Goal: Information Seeking & Learning: Learn about a topic

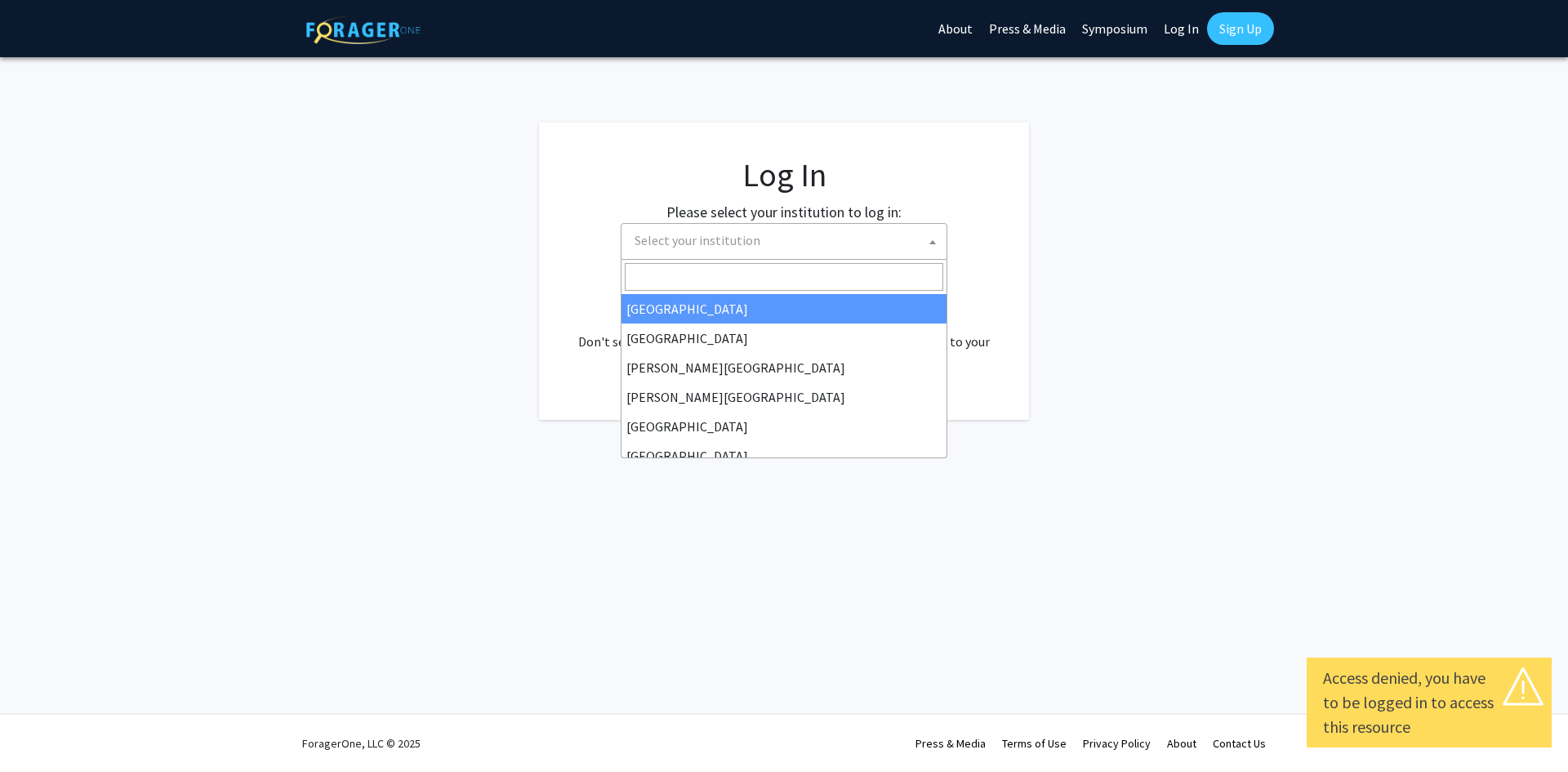
click at [870, 257] on span "Select your institution" at bounding box center [787, 240] width 318 height 33
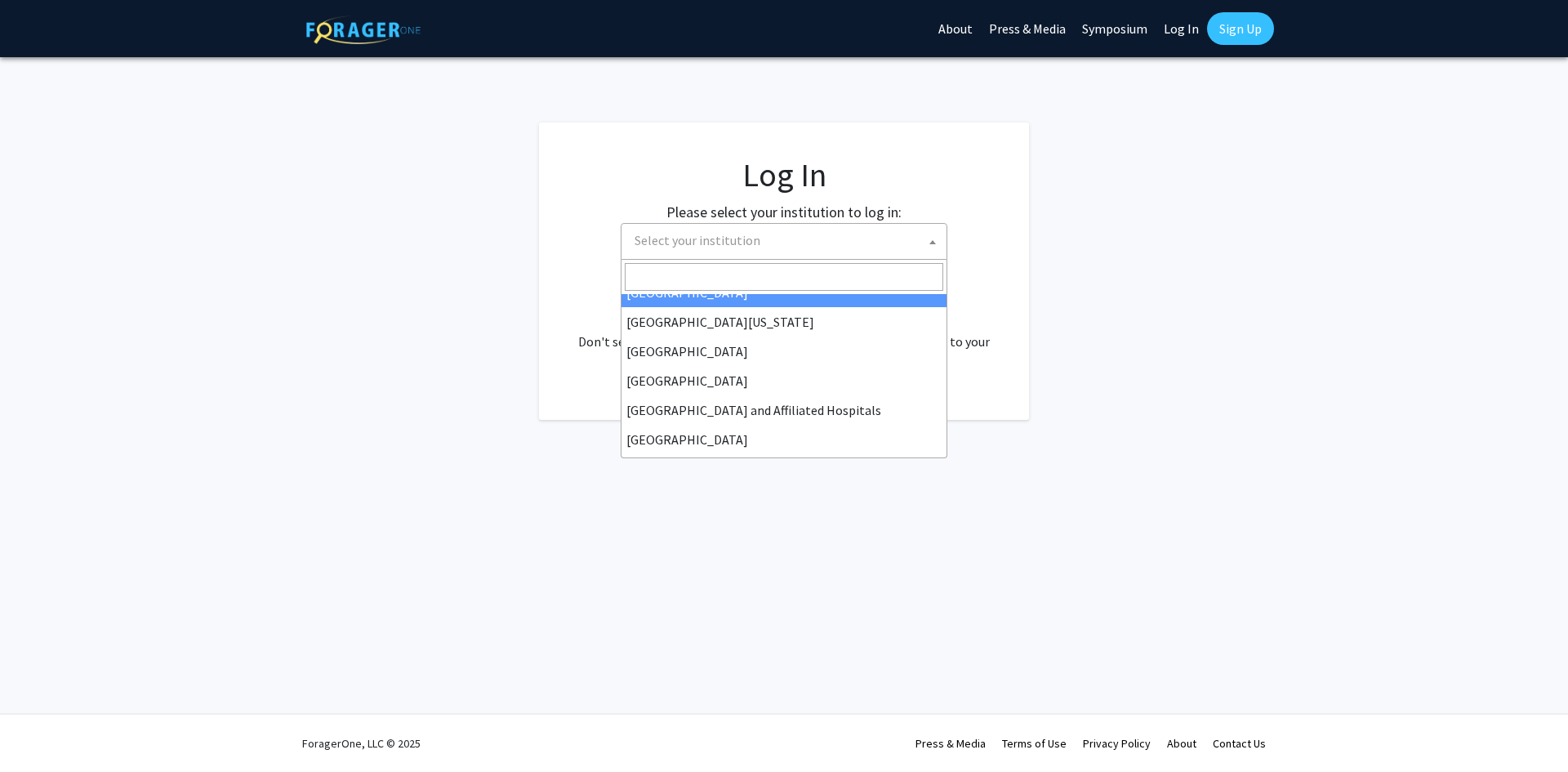
scroll to position [245, 0]
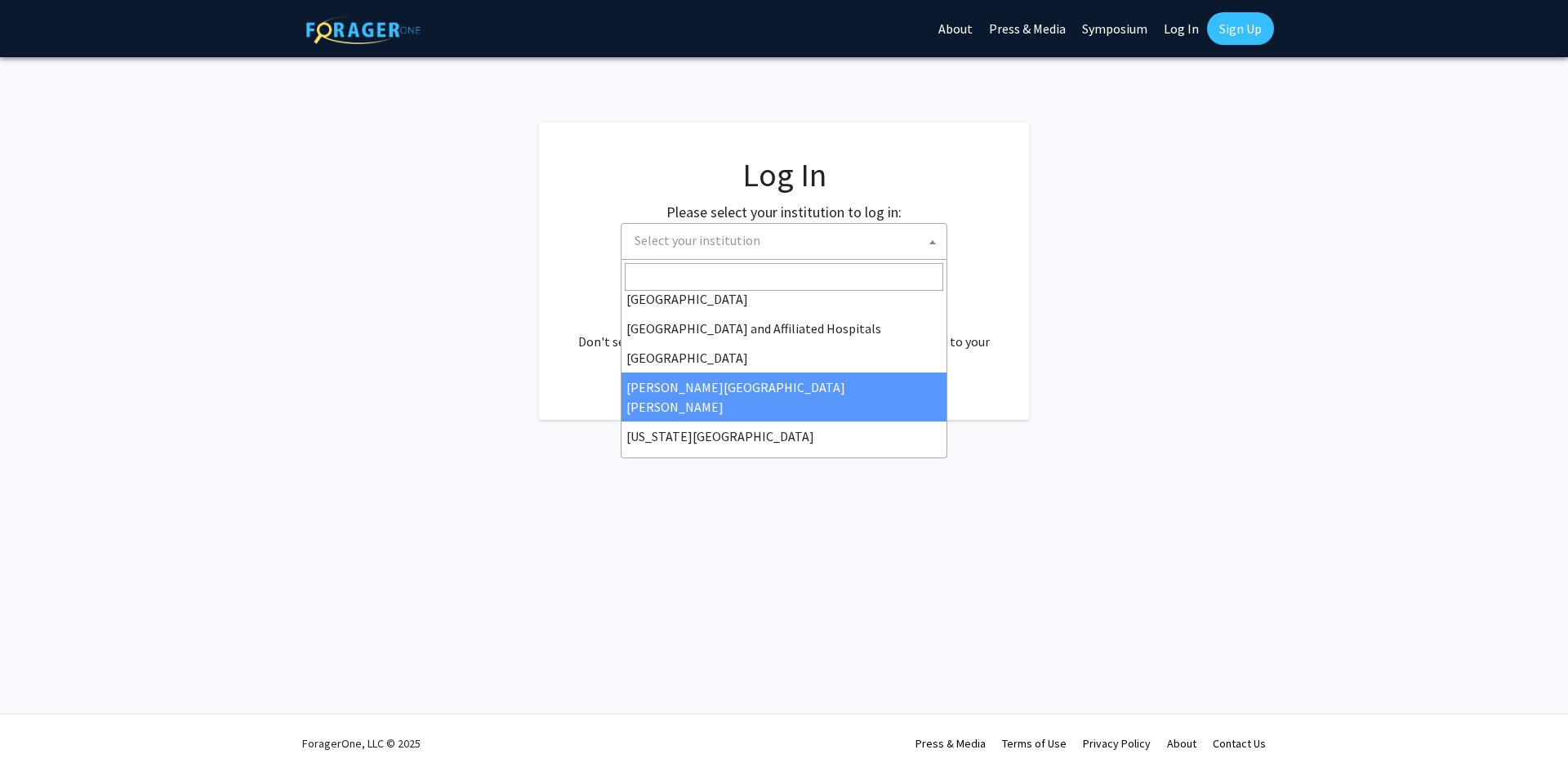
select select "1"
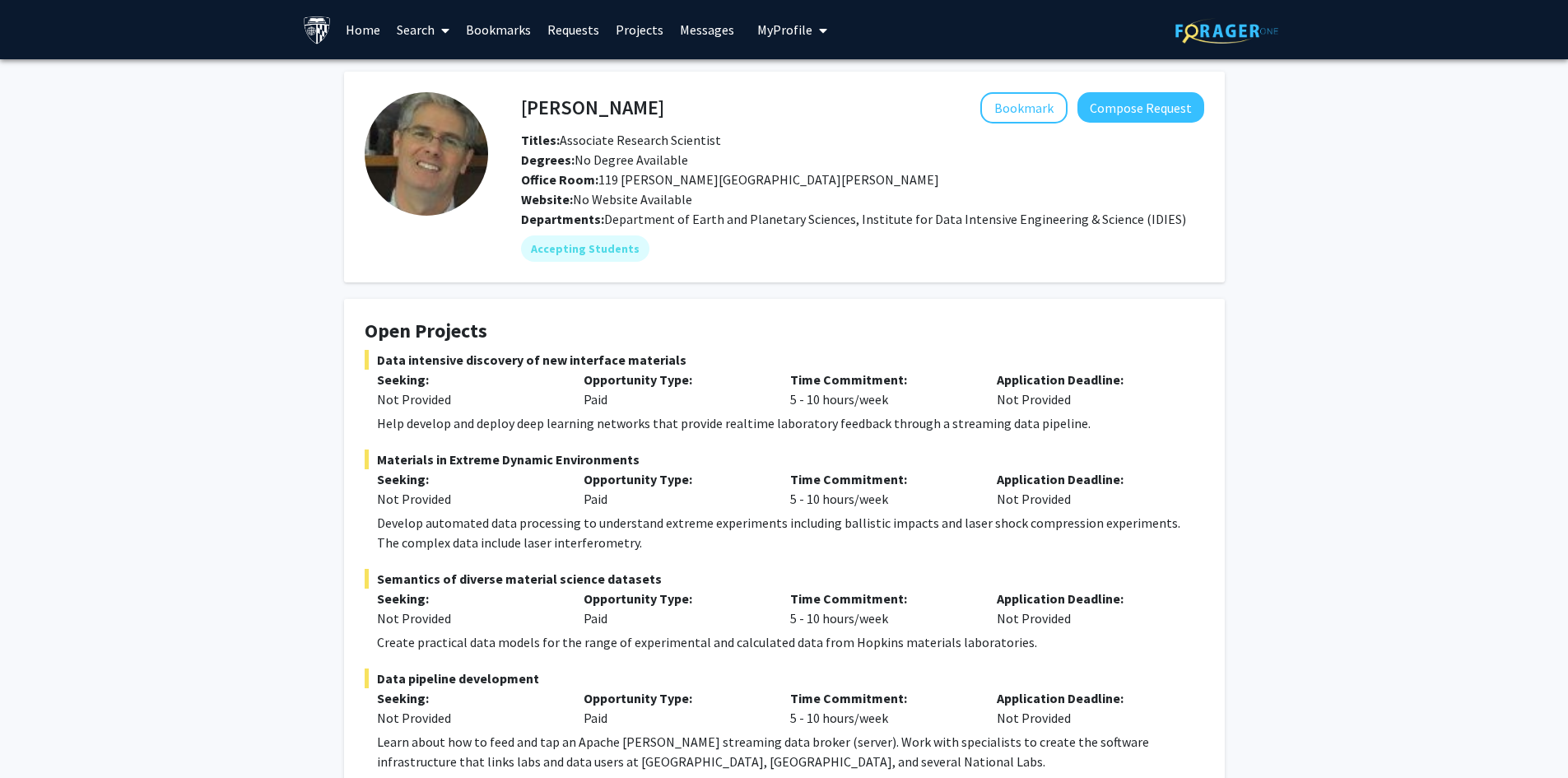
click at [612, 30] on link "Projects" at bounding box center [639, 30] width 64 height 58
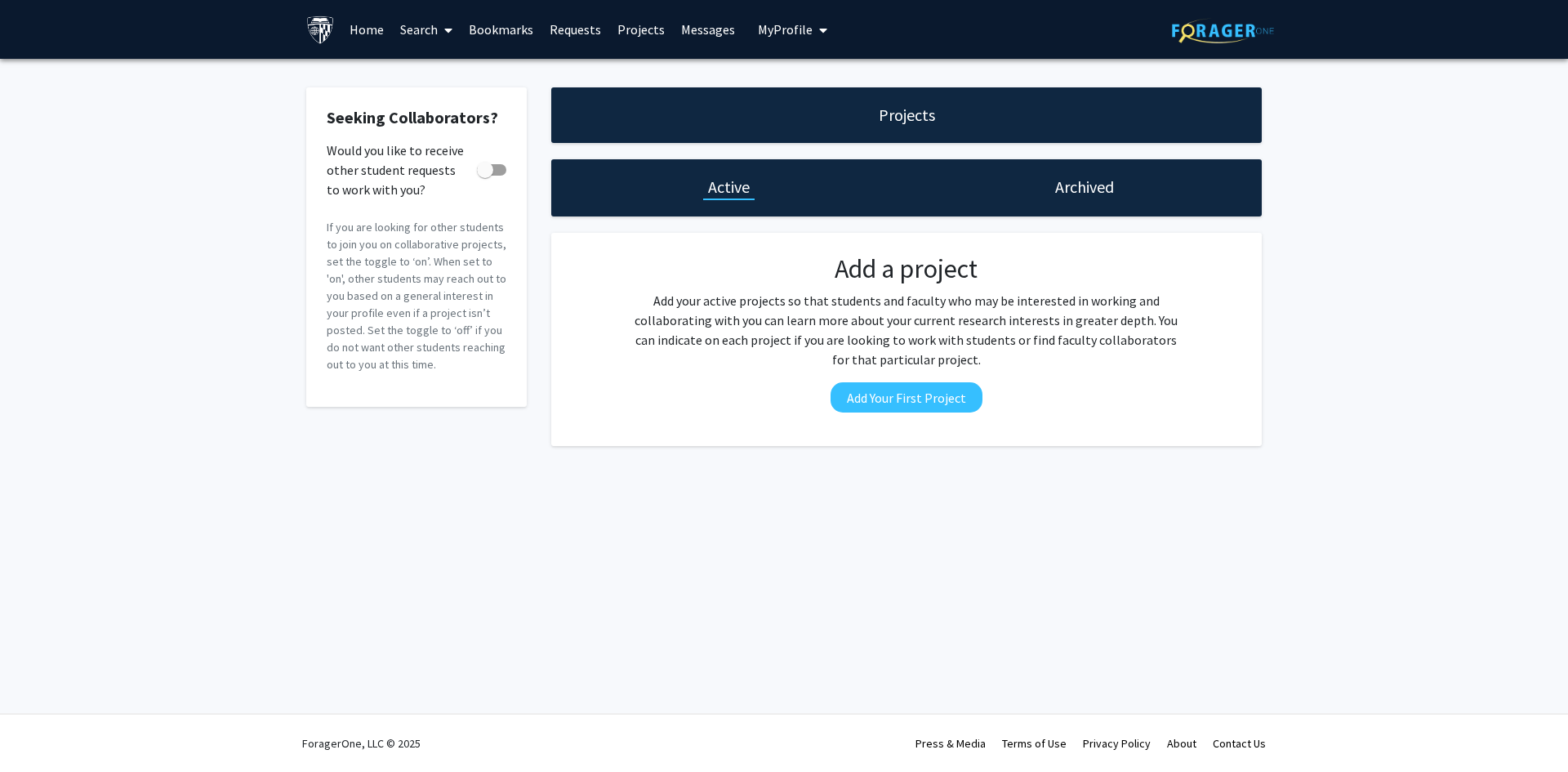
click at [403, 27] on link "Search" at bounding box center [426, 29] width 68 height 58
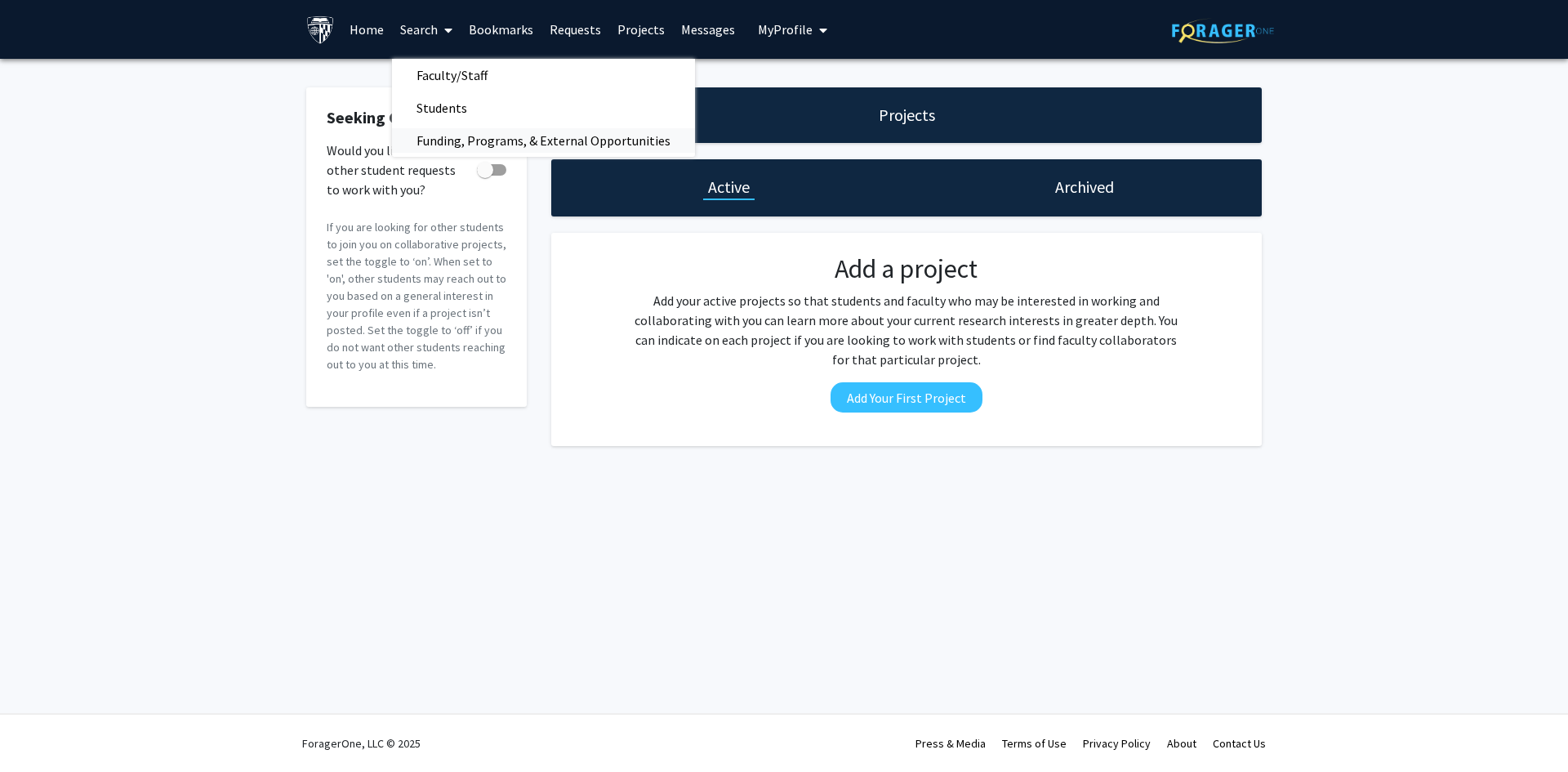
click at [486, 141] on span "Funding, Programs, & External Opportunities" at bounding box center [543, 140] width 303 height 32
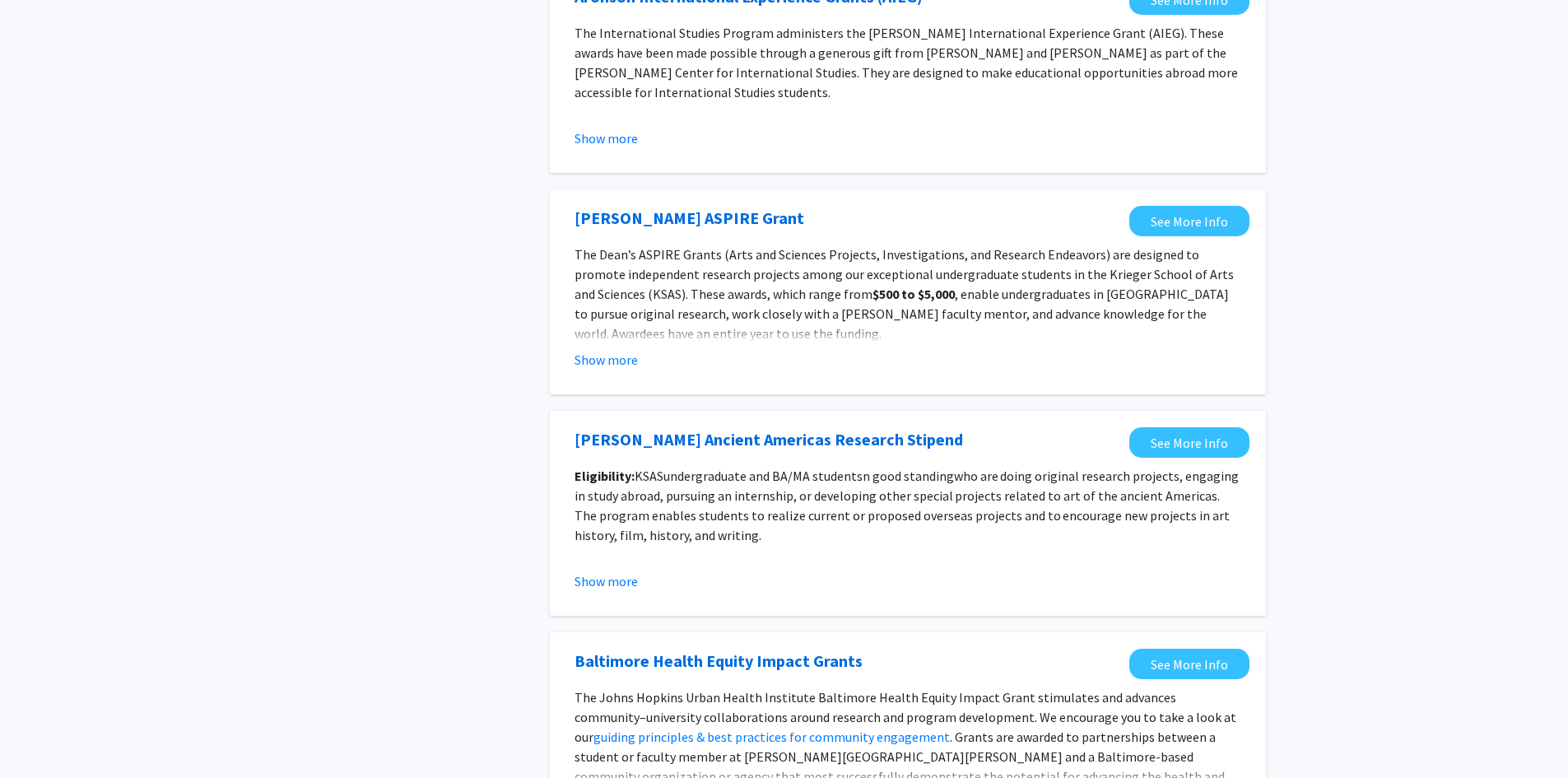
scroll to position [1482, 0]
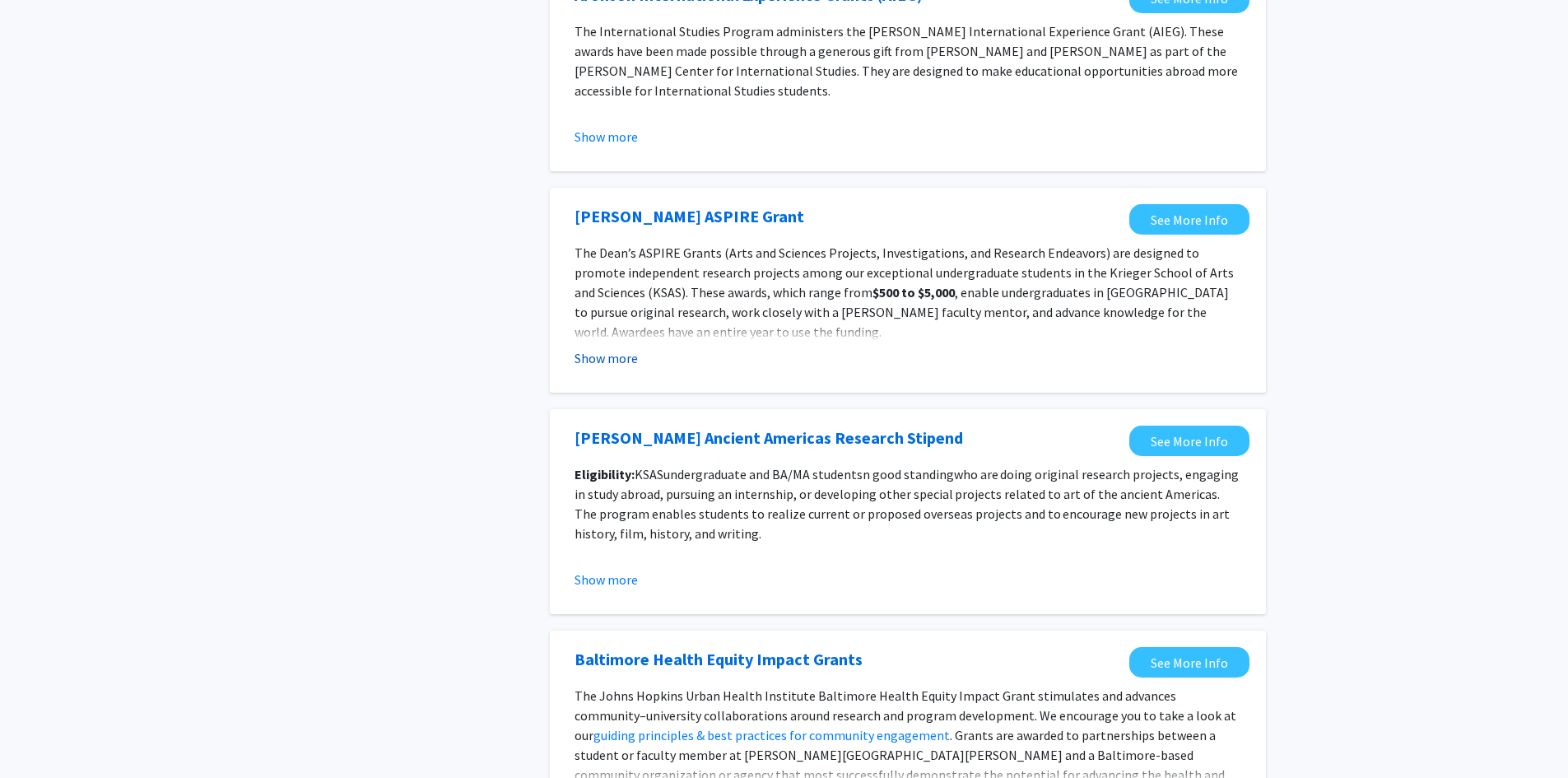
click at [623, 357] on button "Show more" at bounding box center [606, 358] width 63 height 20
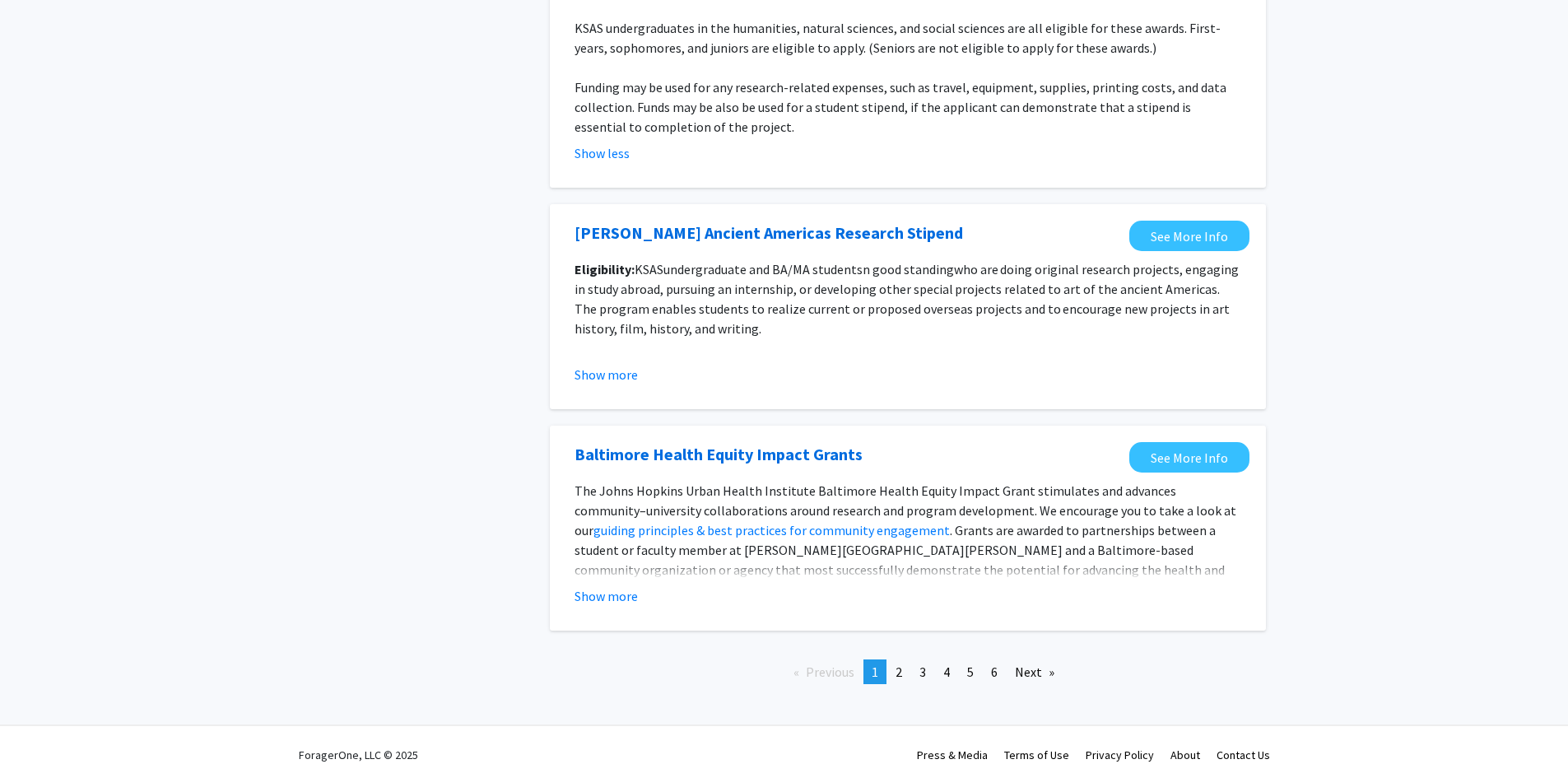
scroll to position [1831, 0]
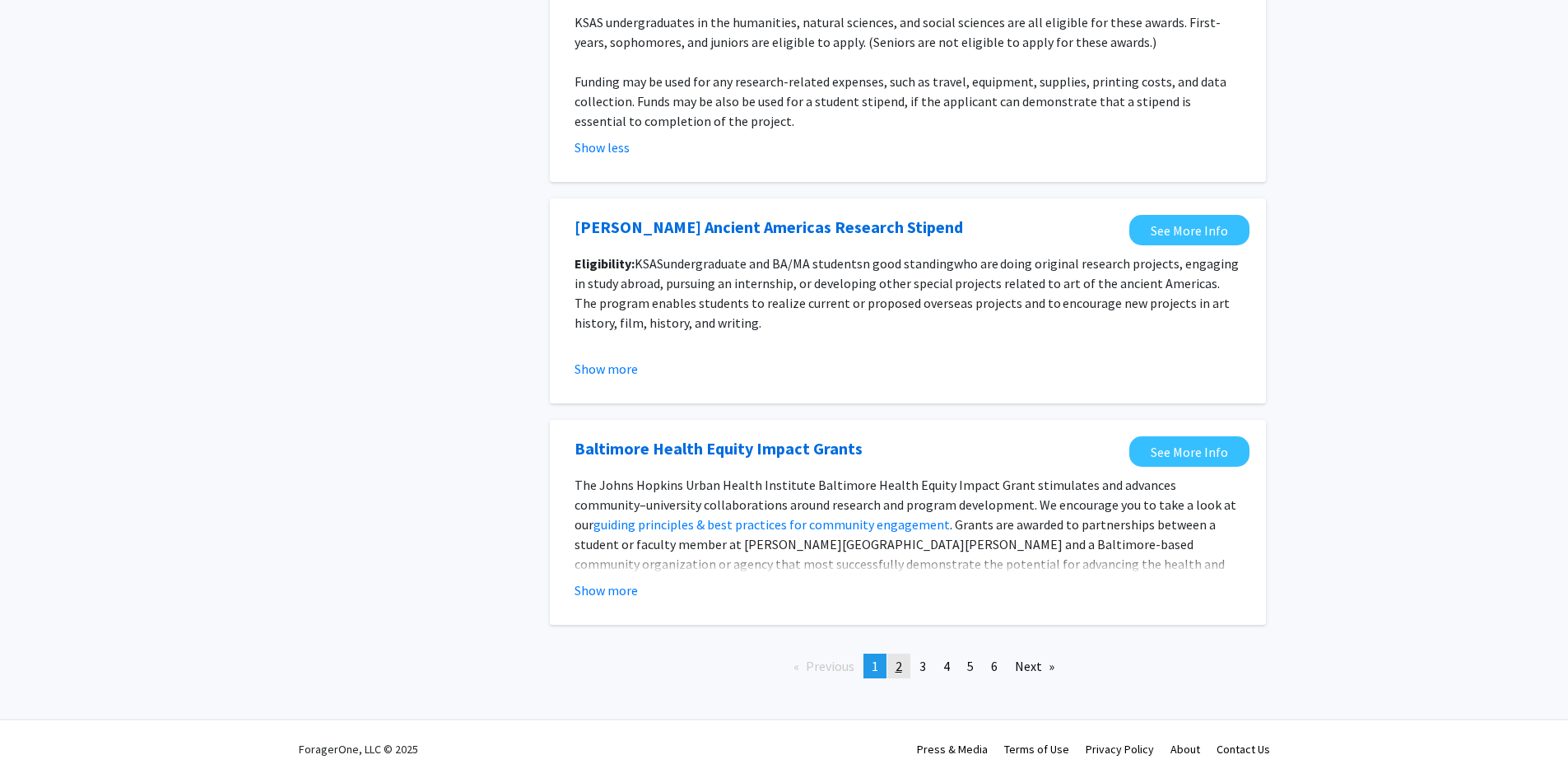
click at [902, 668] on span "2" at bounding box center [899, 666] width 7 height 17
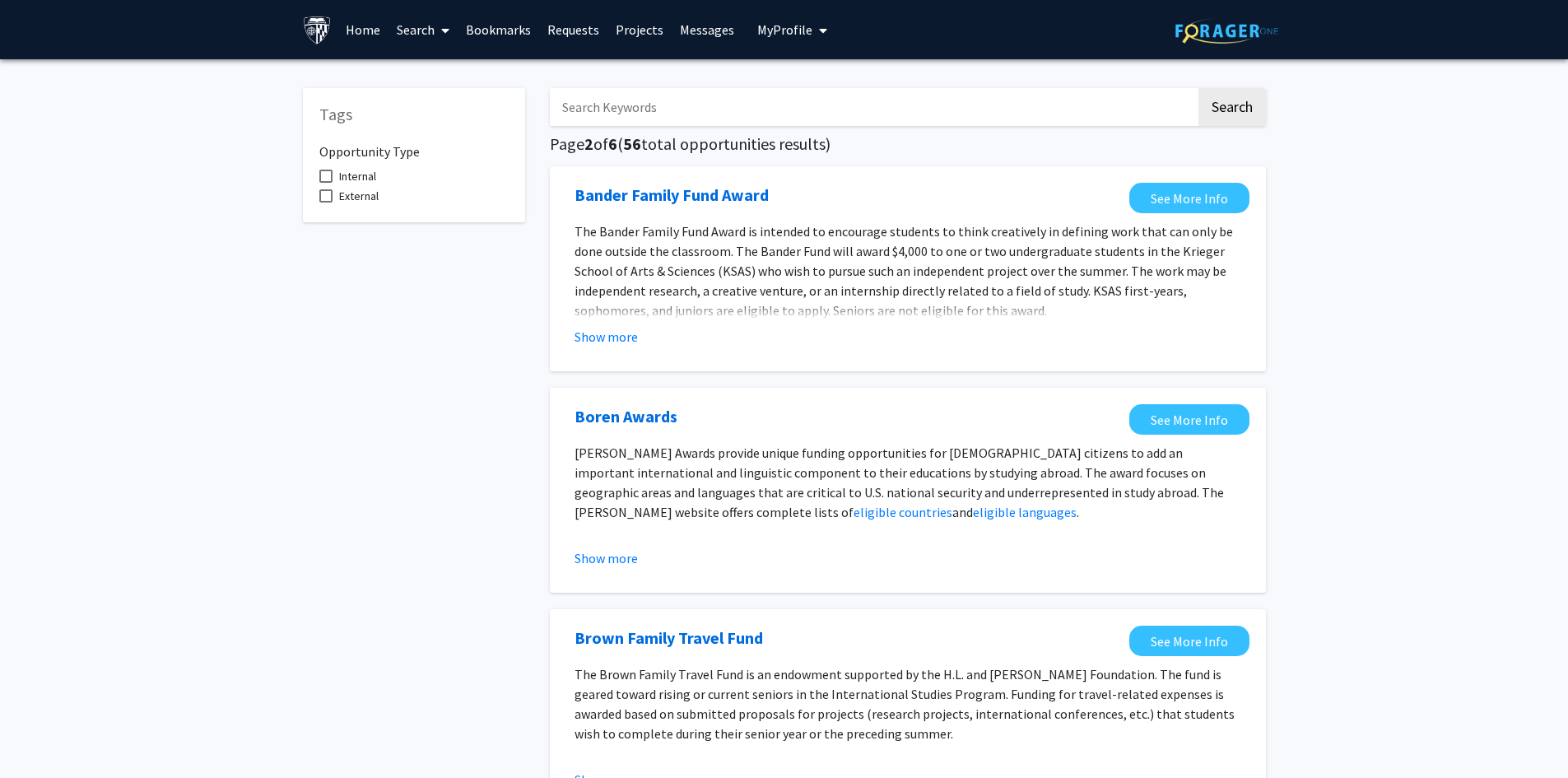
click at [847, 103] on input "Search Keywords" at bounding box center [872, 106] width 646 height 37
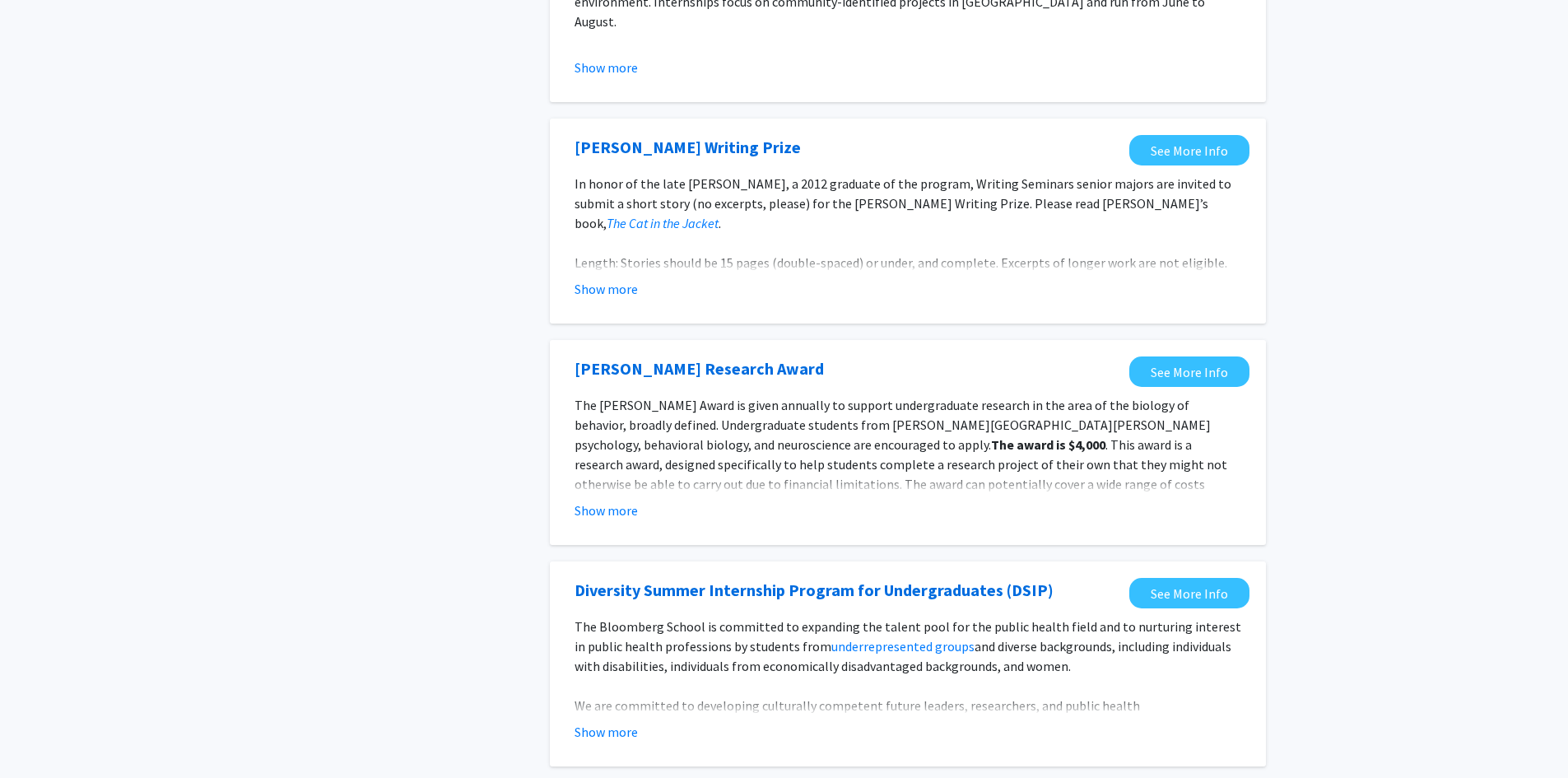
scroll to position [1759, 0]
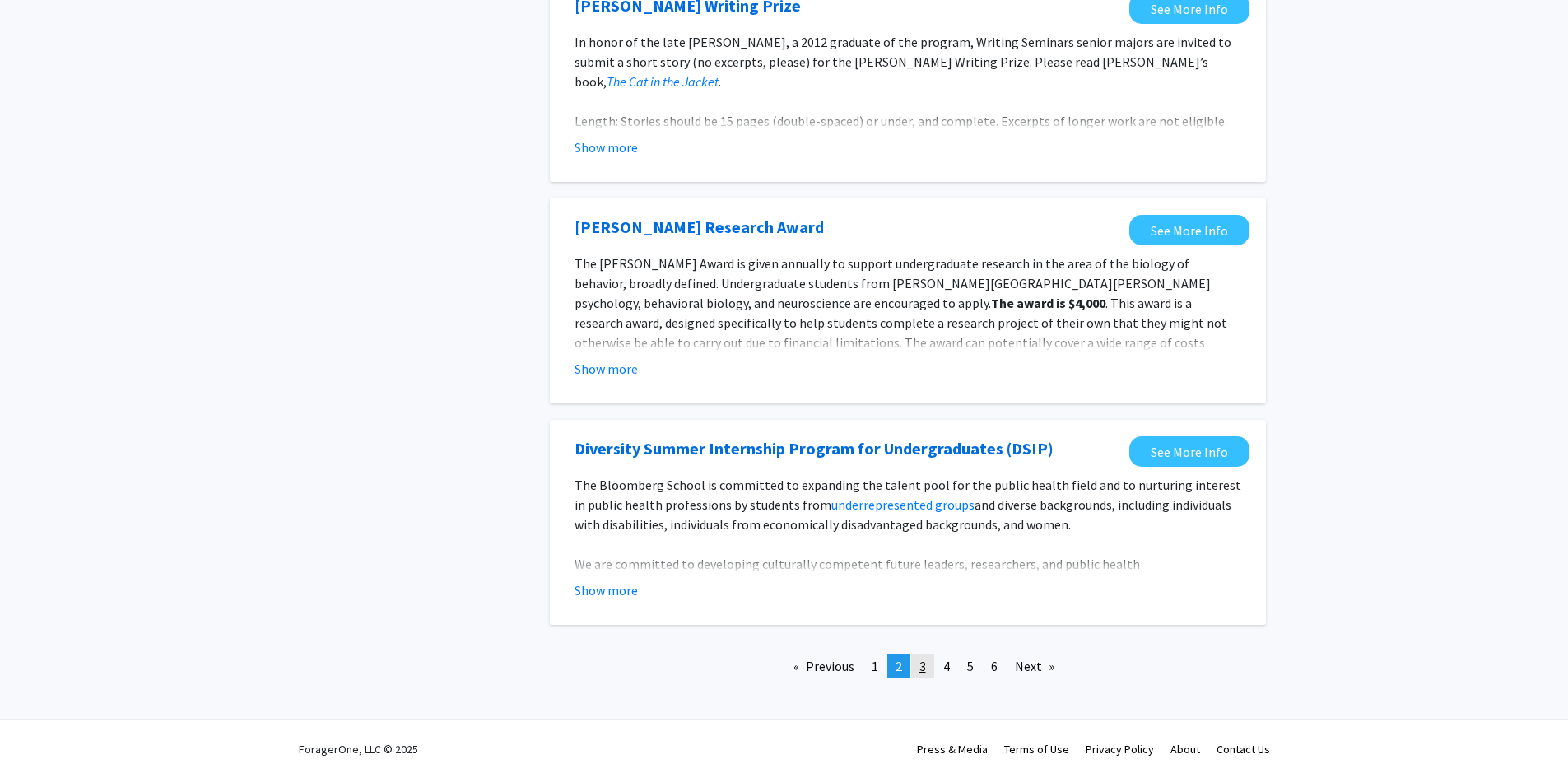
click at [928, 662] on link "page 3" at bounding box center [921, 666] width 23 height 25
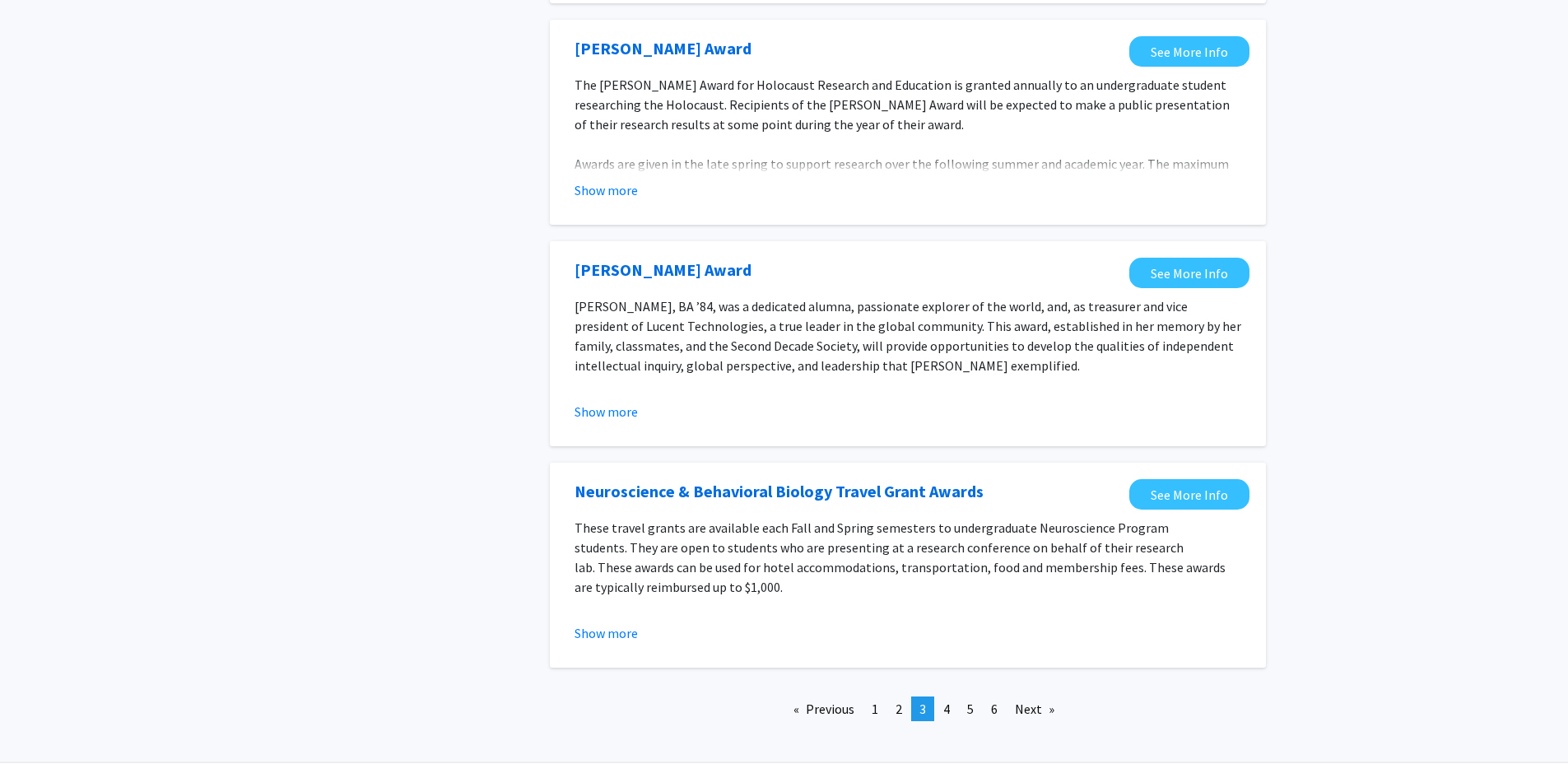
scroll to position [1714, 0]
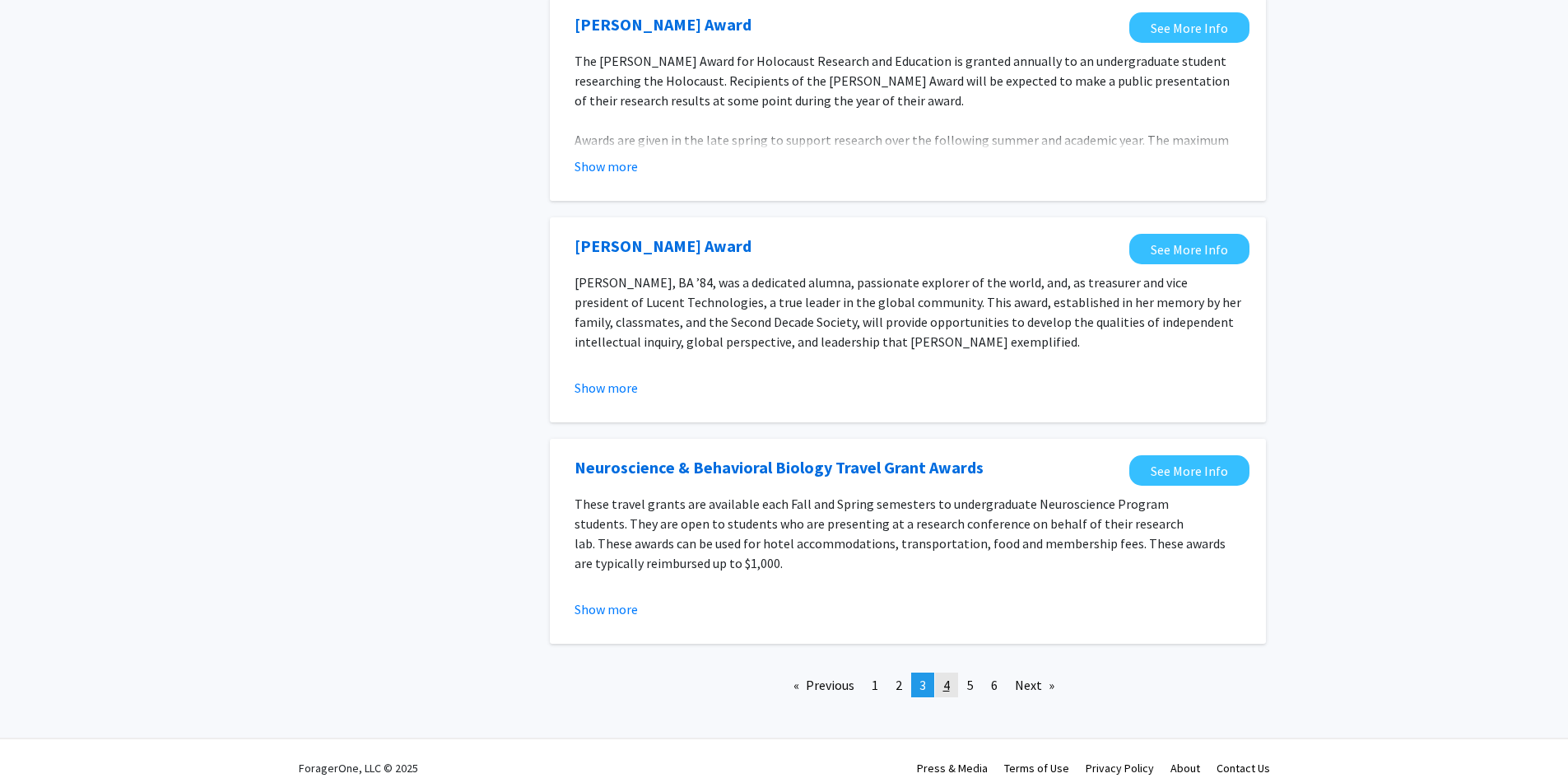
click at [952, 673] on link "page 4" at bounding box center [946, 684] width 23 height 25
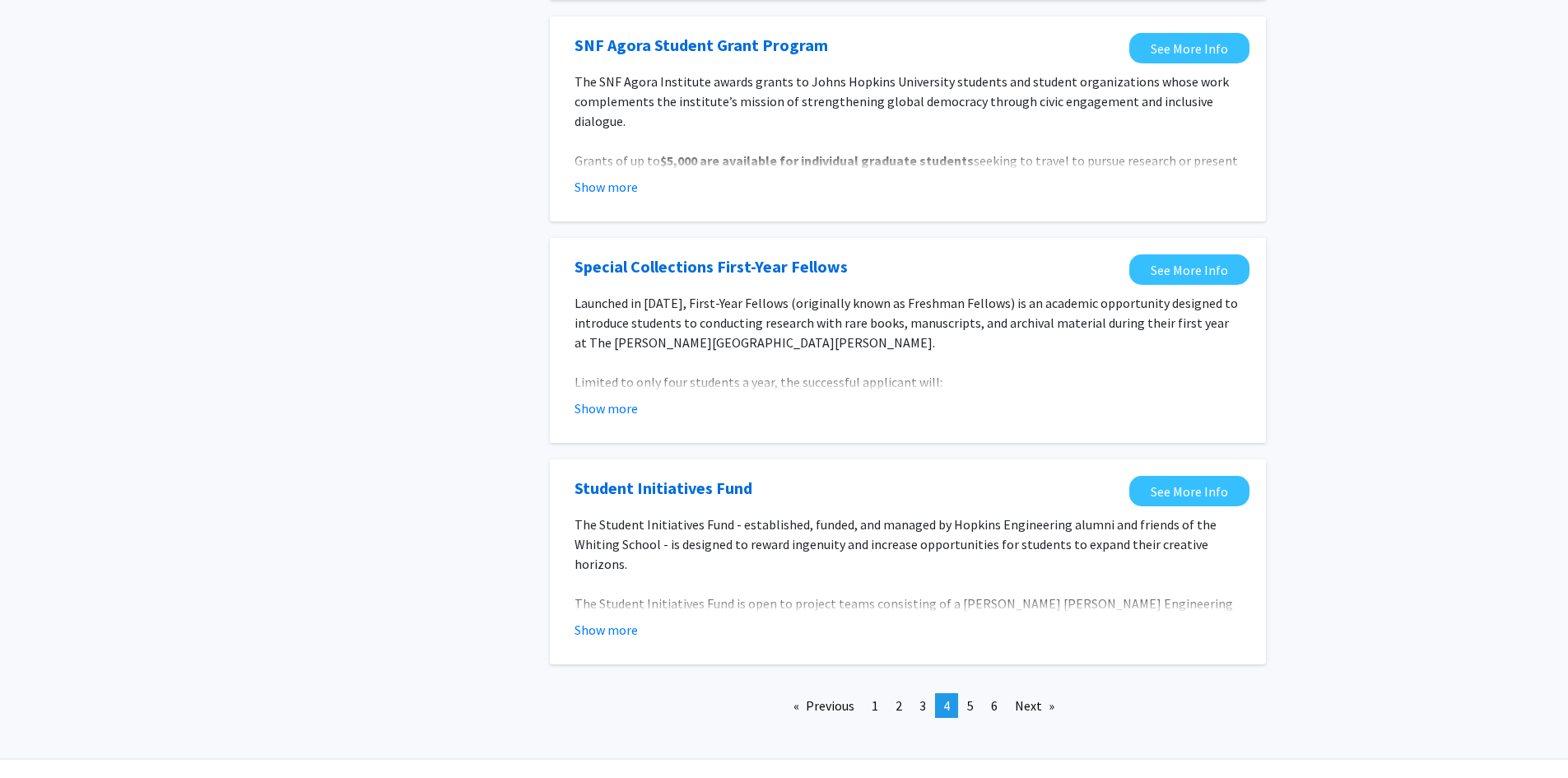
scroll to position [1714, 0]
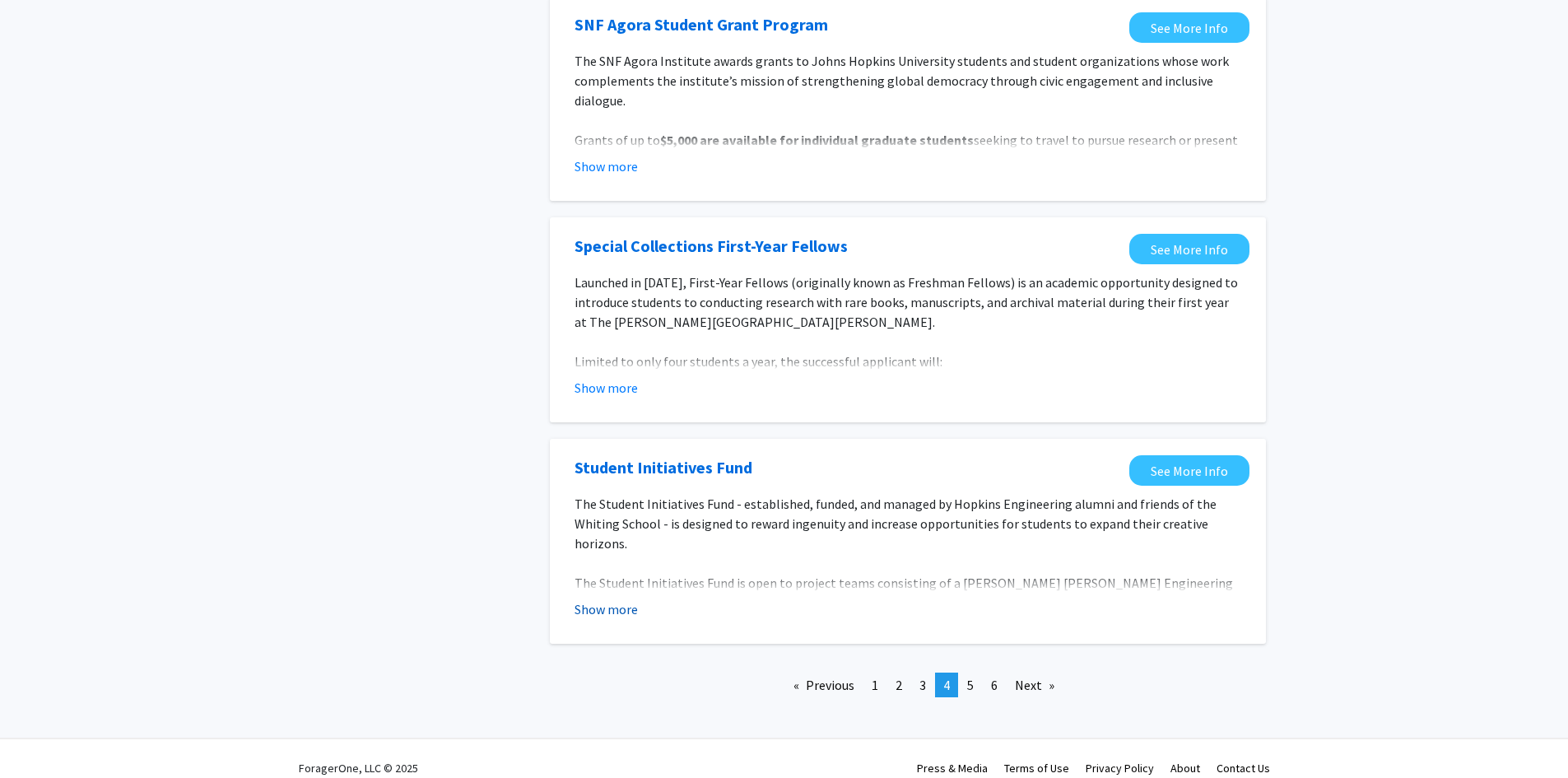
click at [625, 600] on button "Show more" at bounding box center [606, 610] width 63 height 20
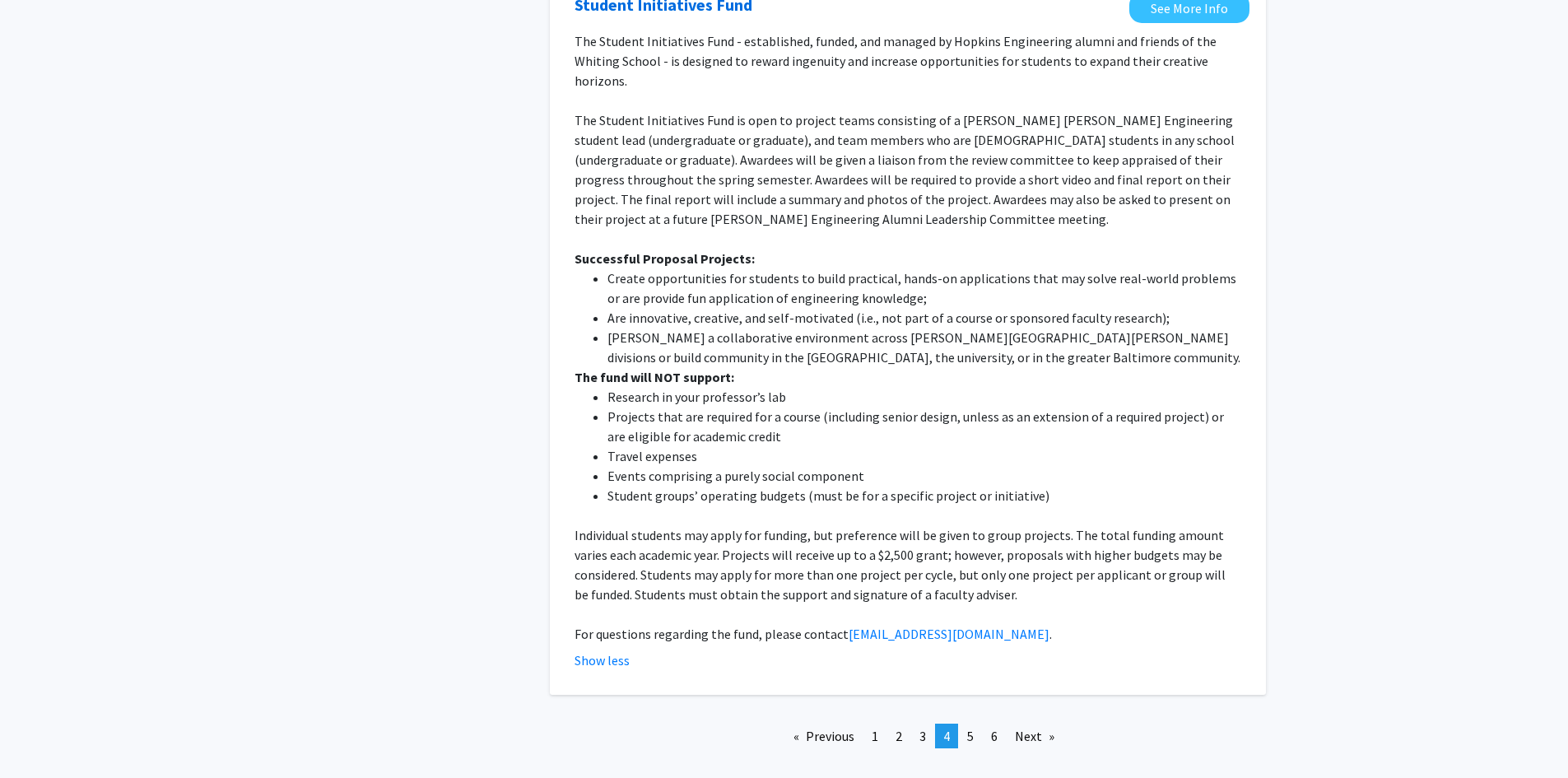
scroll to position [2227, 0]
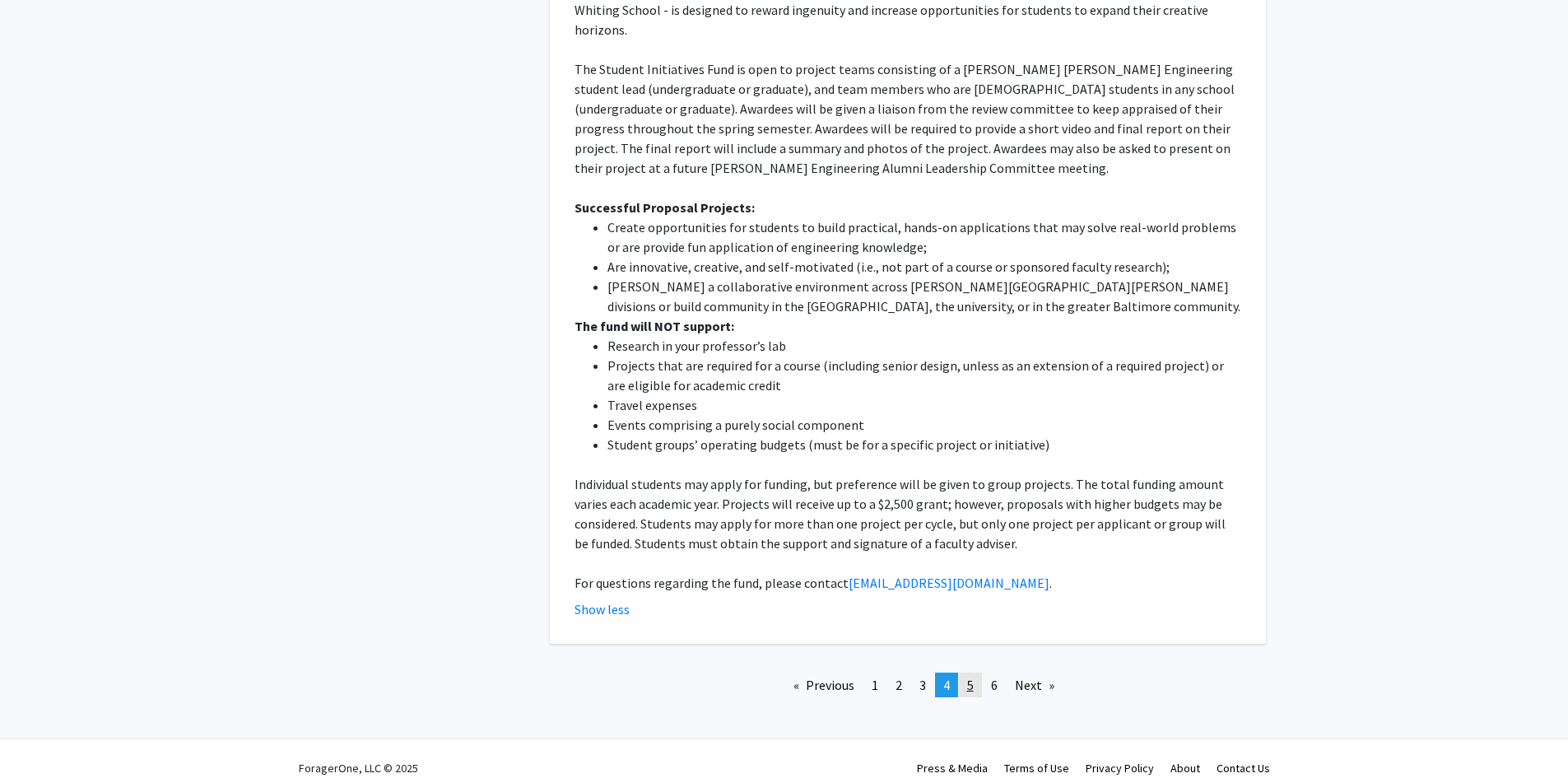
click at [967, 677] on span "5" at bounding box center [970, 684] width 7 height 17
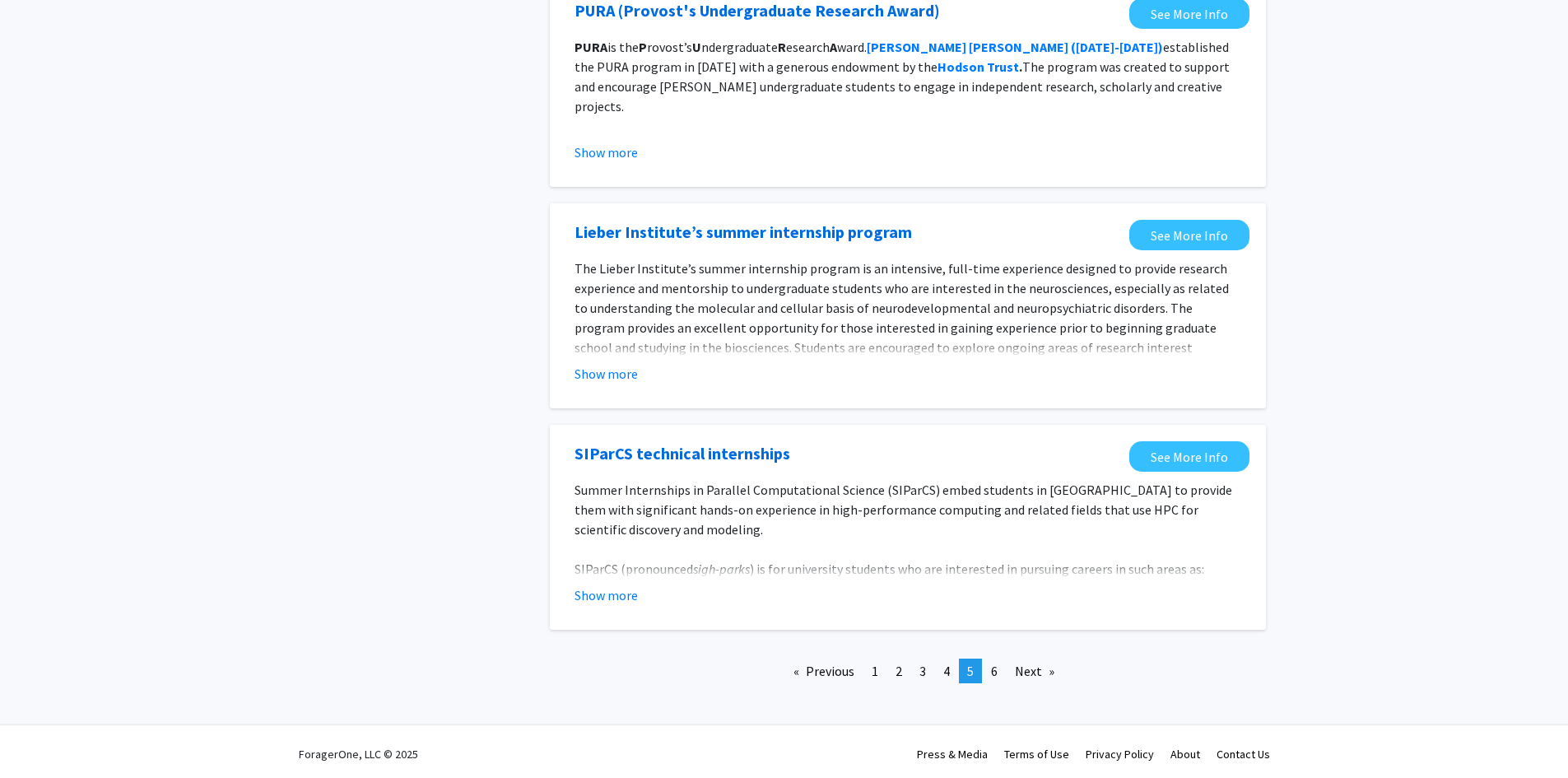
scroll to position [1693, 0]
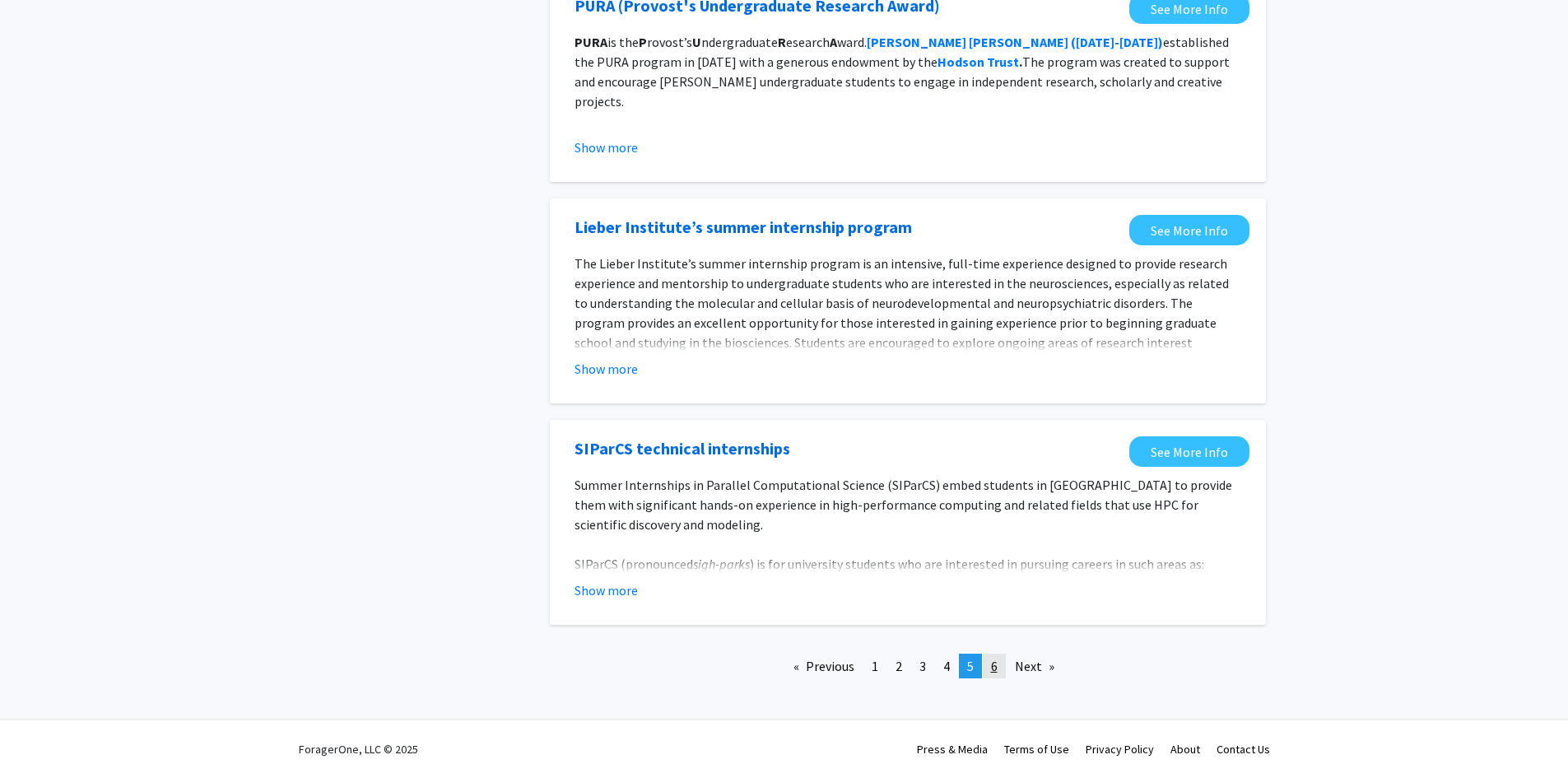
click at [991, 671] on span "6" at bounding box center [994, 666] width 7 height 17
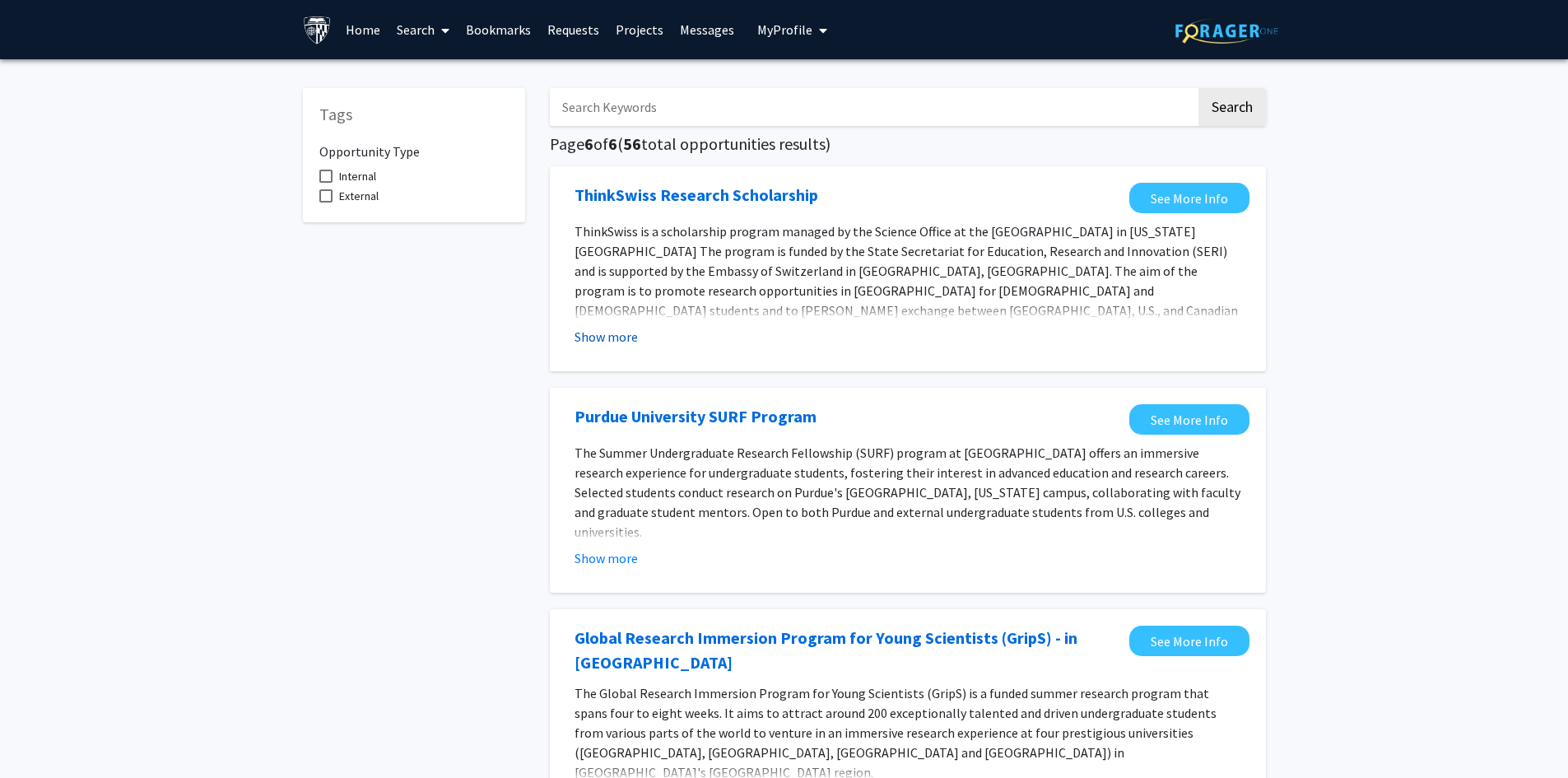
click at [612, 337] on button "Show more" at bounding box center [606, 337] width 63 height 20
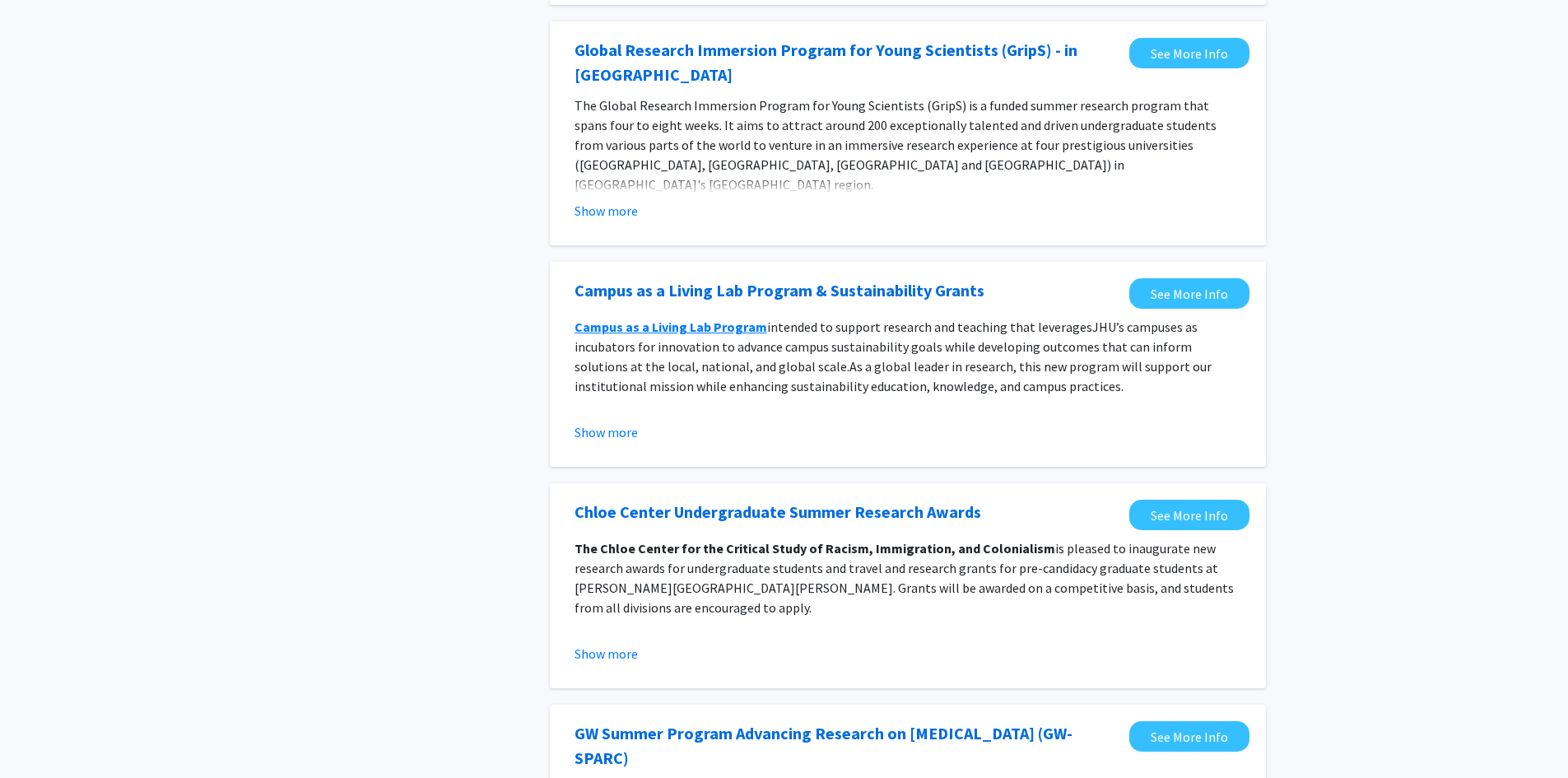
scroll to position [823, 0]
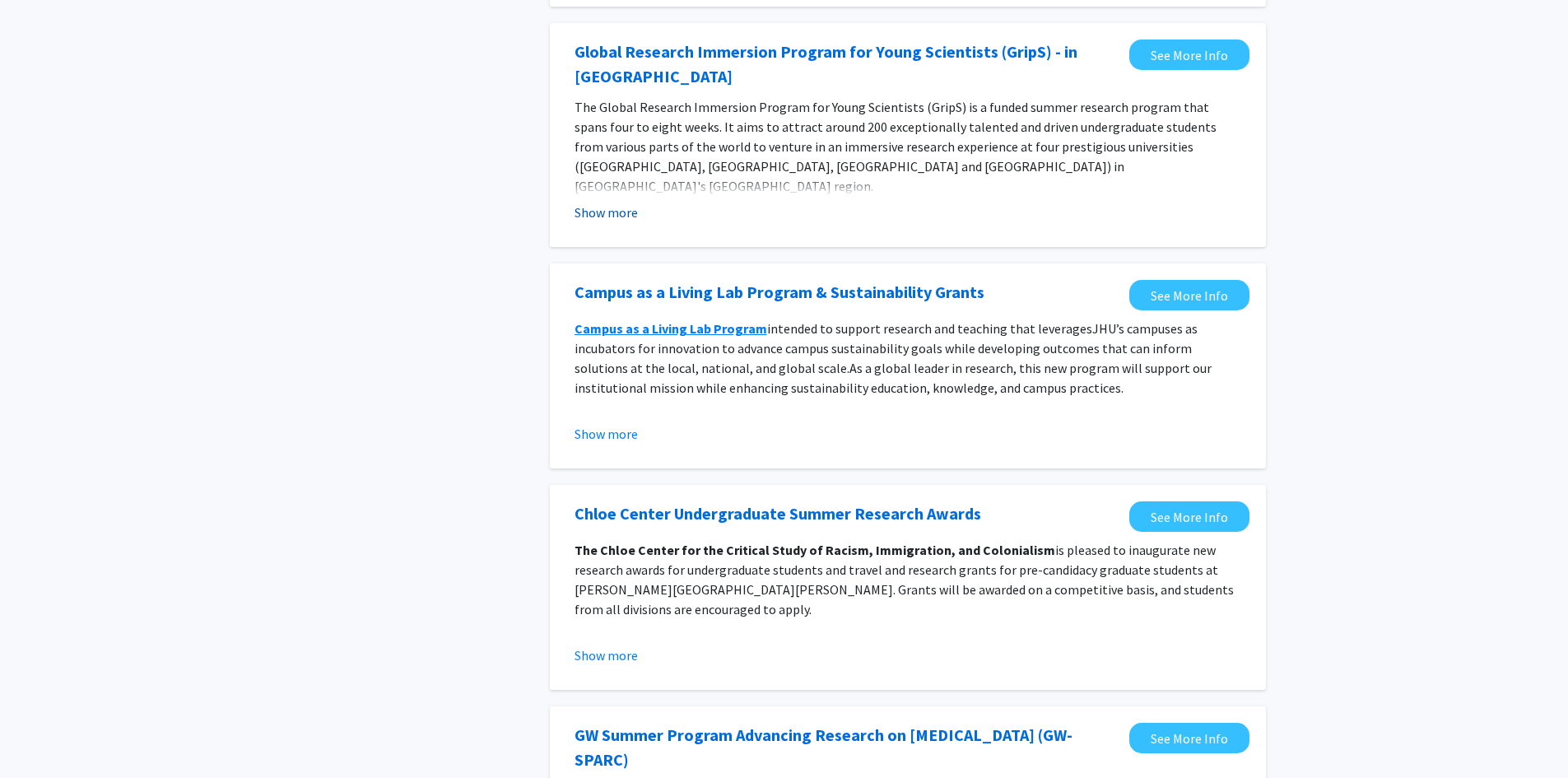
click at [595, 203] on button "Show more" at bounding box center [606, 213] width 63 height 20
